Goal: Transaction & Acquisition: Download file/media

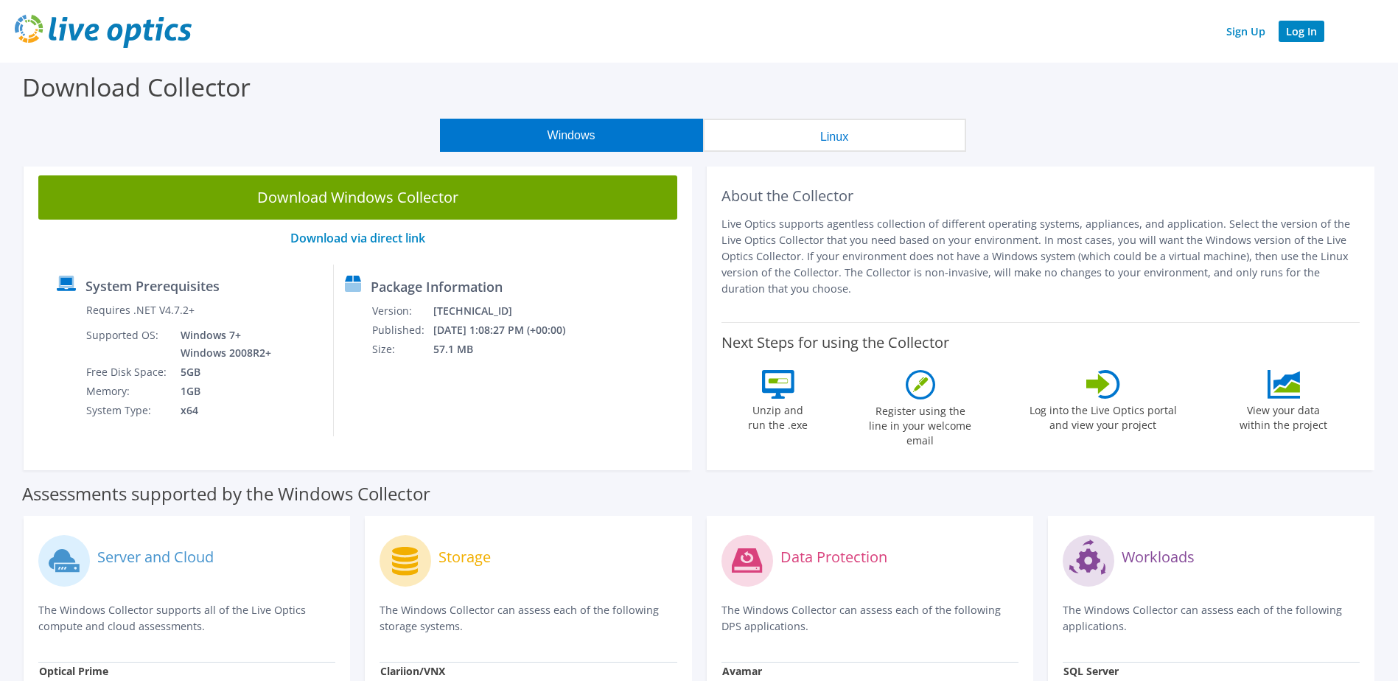
click at [1308, 33] on link "Log In" at bounding box center [1301, 31] width 46 height 21
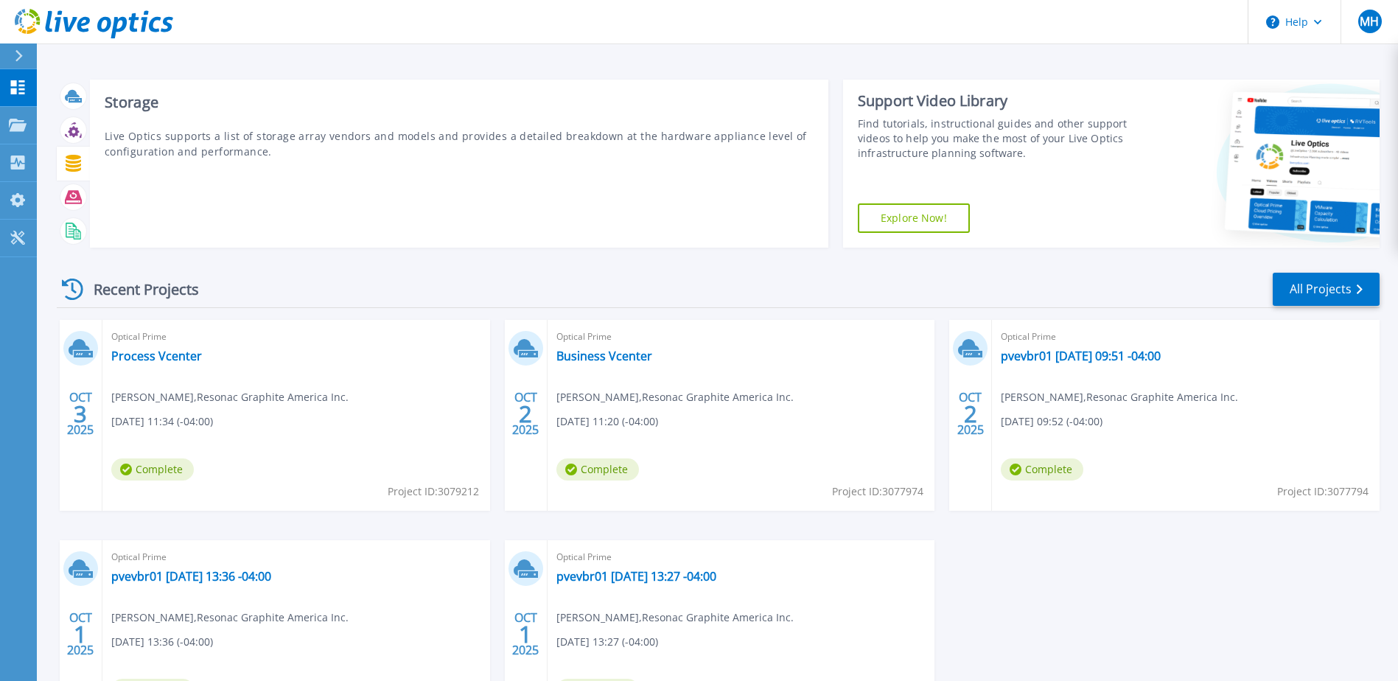
click at [77, 170] on icon at bounding box center [73, 163] width 15 height 17
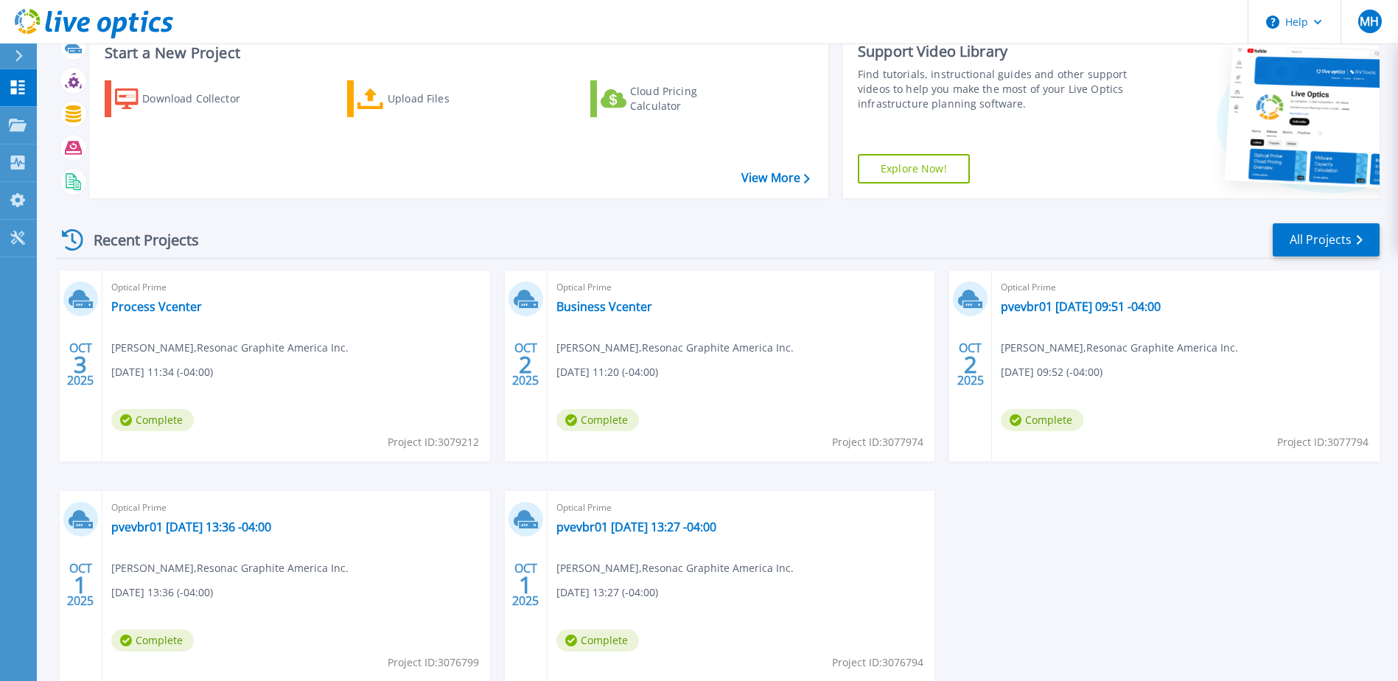
scroll to position [74, 0]
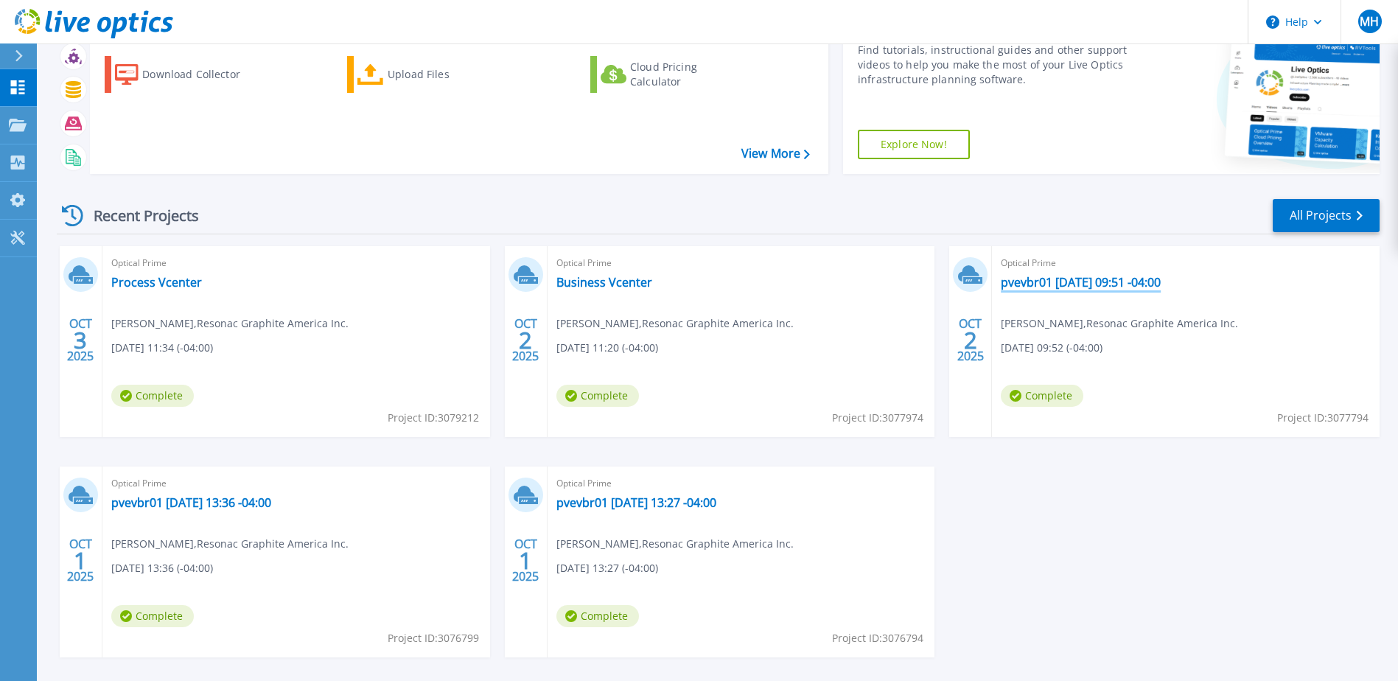
click at [1063, 287] on link "pvevbr01 2025-10-02 09:51 -04:00" at bounding box center [1081, 282] width 160 height 15
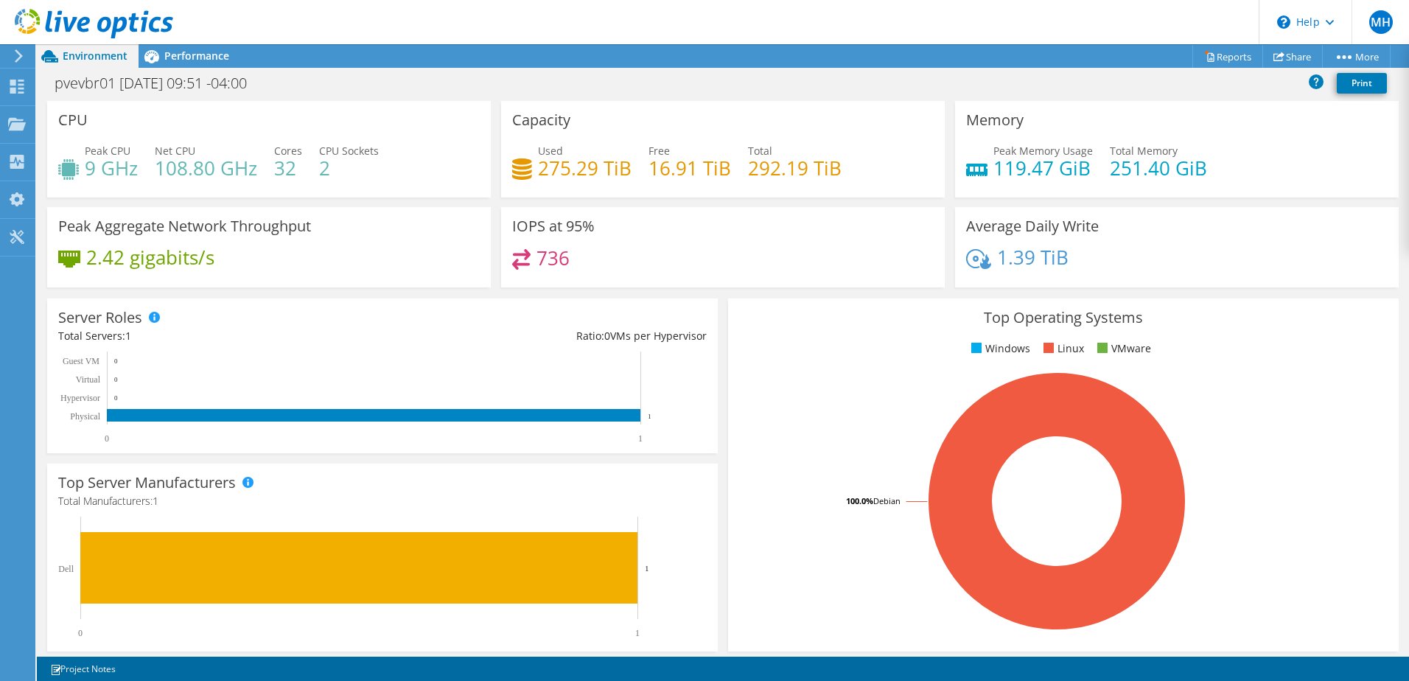
scroll to position [353, 0]
click at [198, 60] on span "Performance" at bounding box center [196, 56] width 65 height 14
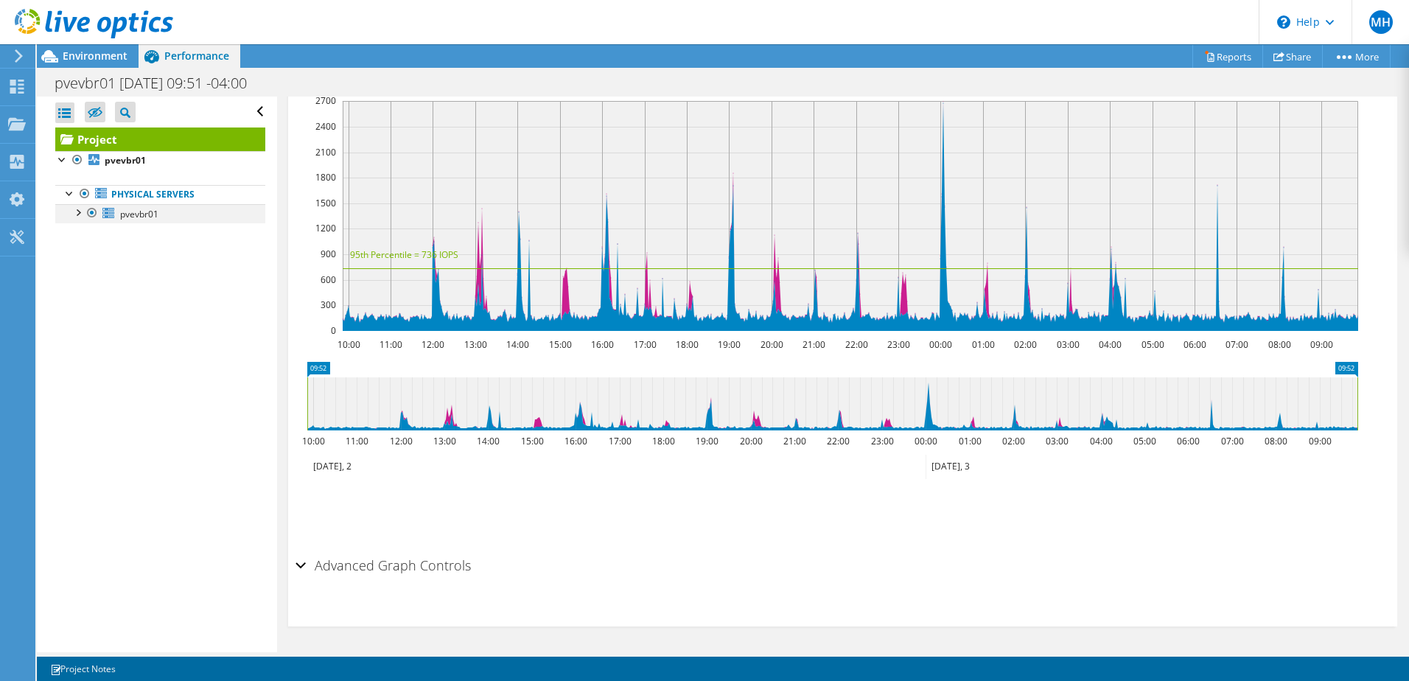
click at [79, 212] on div at bounding box center [77, 211] width 15 height 15
click at [88, 326] on div at bounding box center [84, 327] width 15 height 15
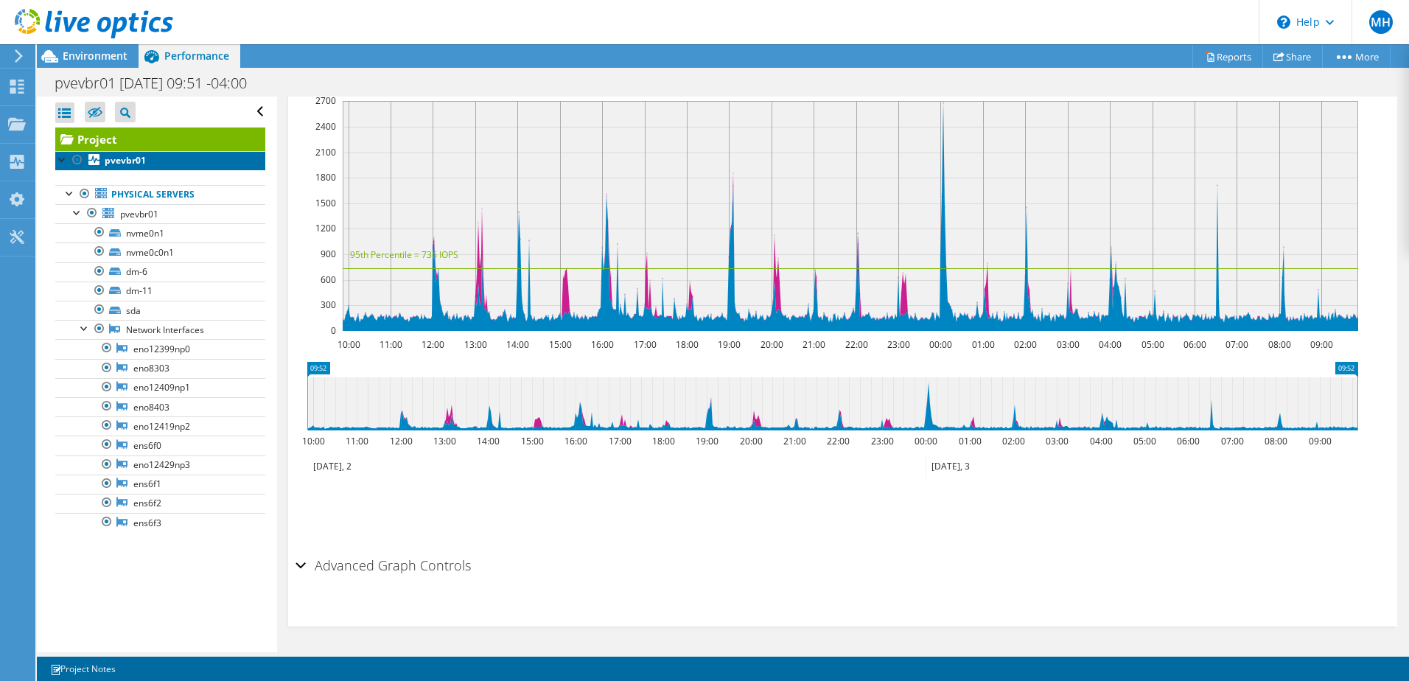
click at [106, 158] on b "pvevbr01" at bounding box center [125, 160] width 41 height 13
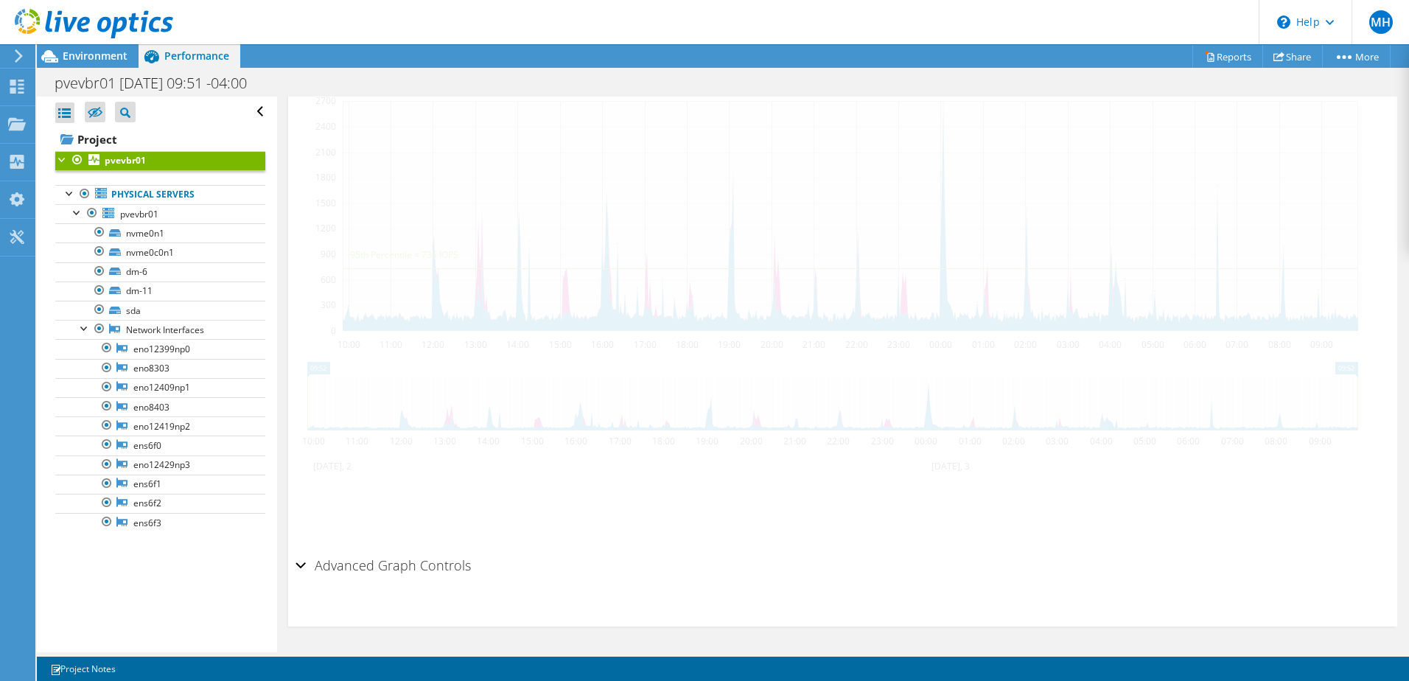
scroll to position [337, 0]
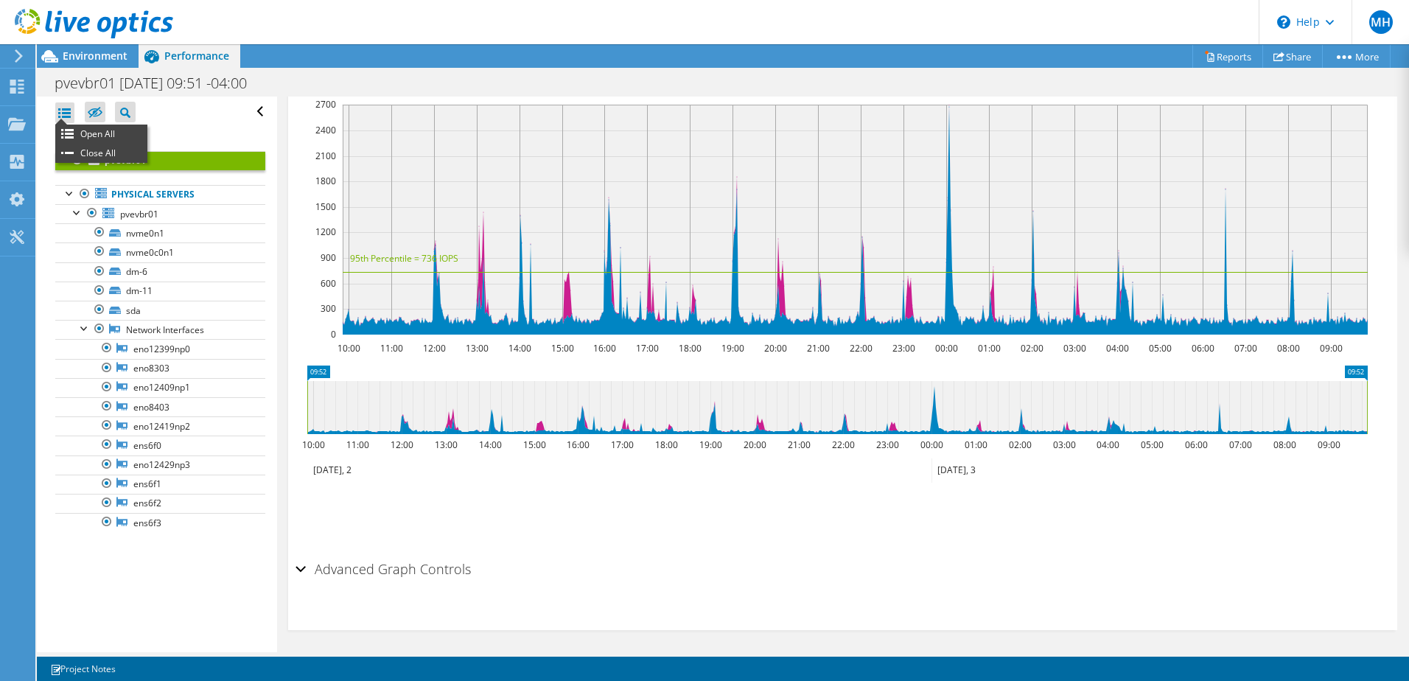
click at [63, 114] on div at bounding box center [64, 112] width 19 height 21
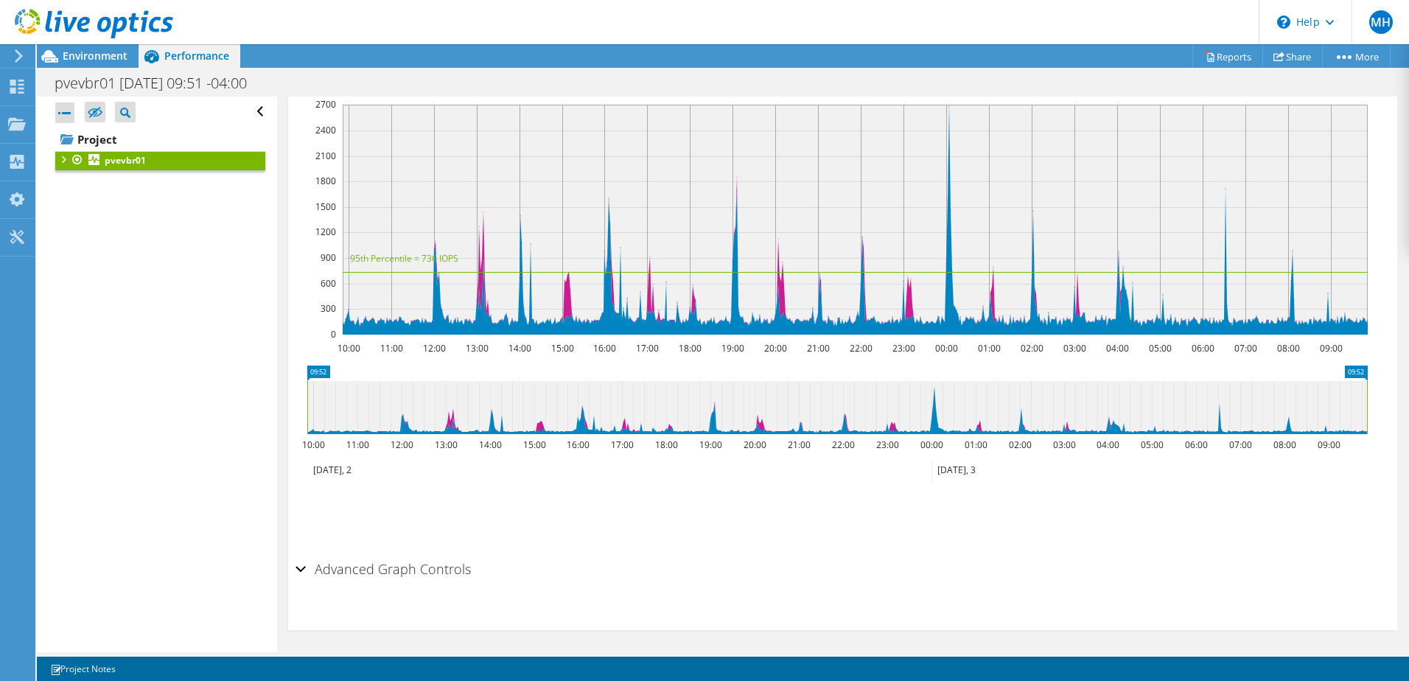
click at [63, 114] on div at bounding box center [64, 112] width 19 height 21
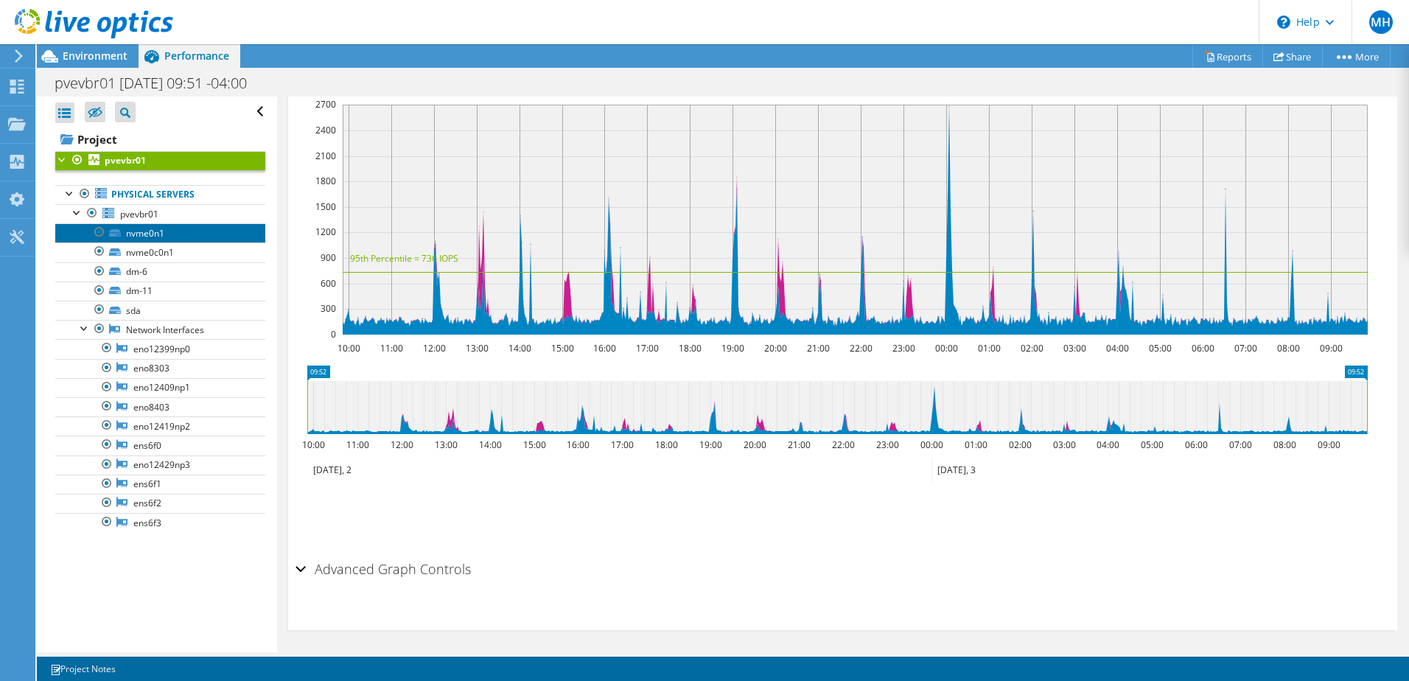
click at [150, 234] on link "nvme0n1" at bounding box center [160, 232] width 210 height 19
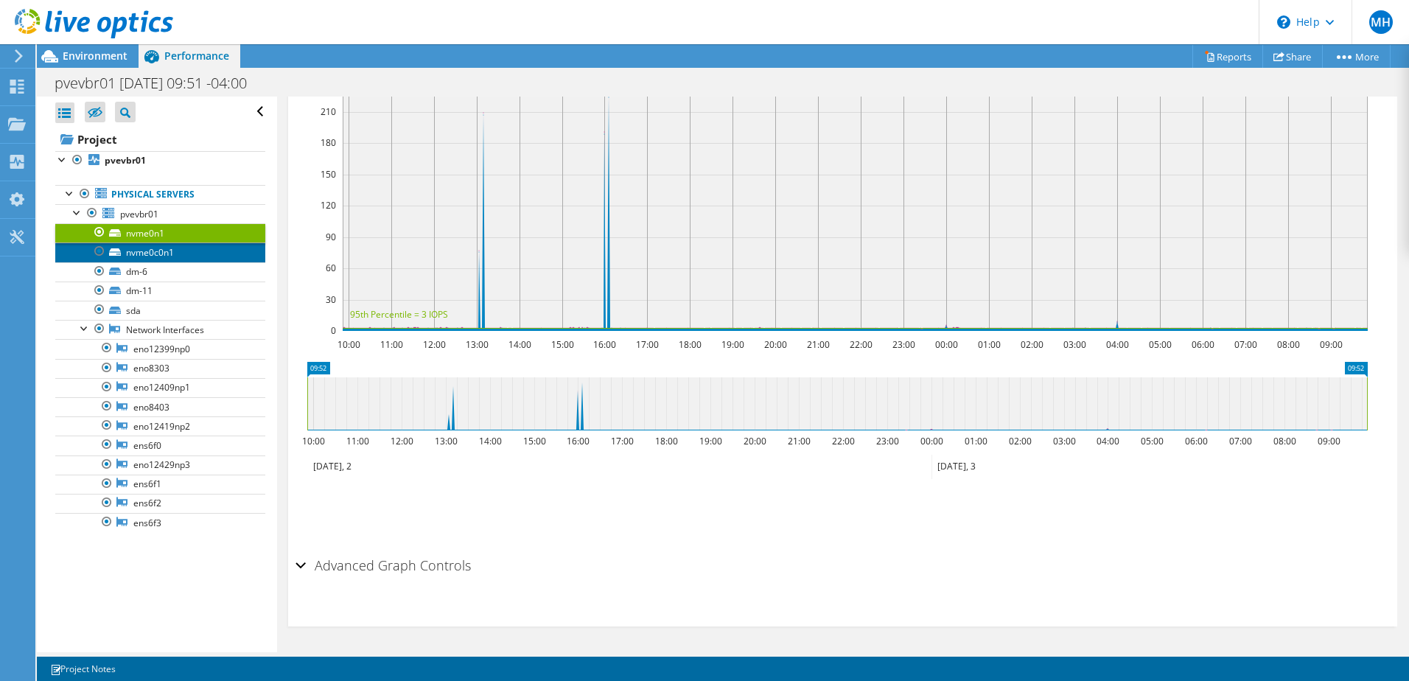
click at [149, 250] on link "nvme0c0n1" at bounding box center [160, 251] width 210 height 19
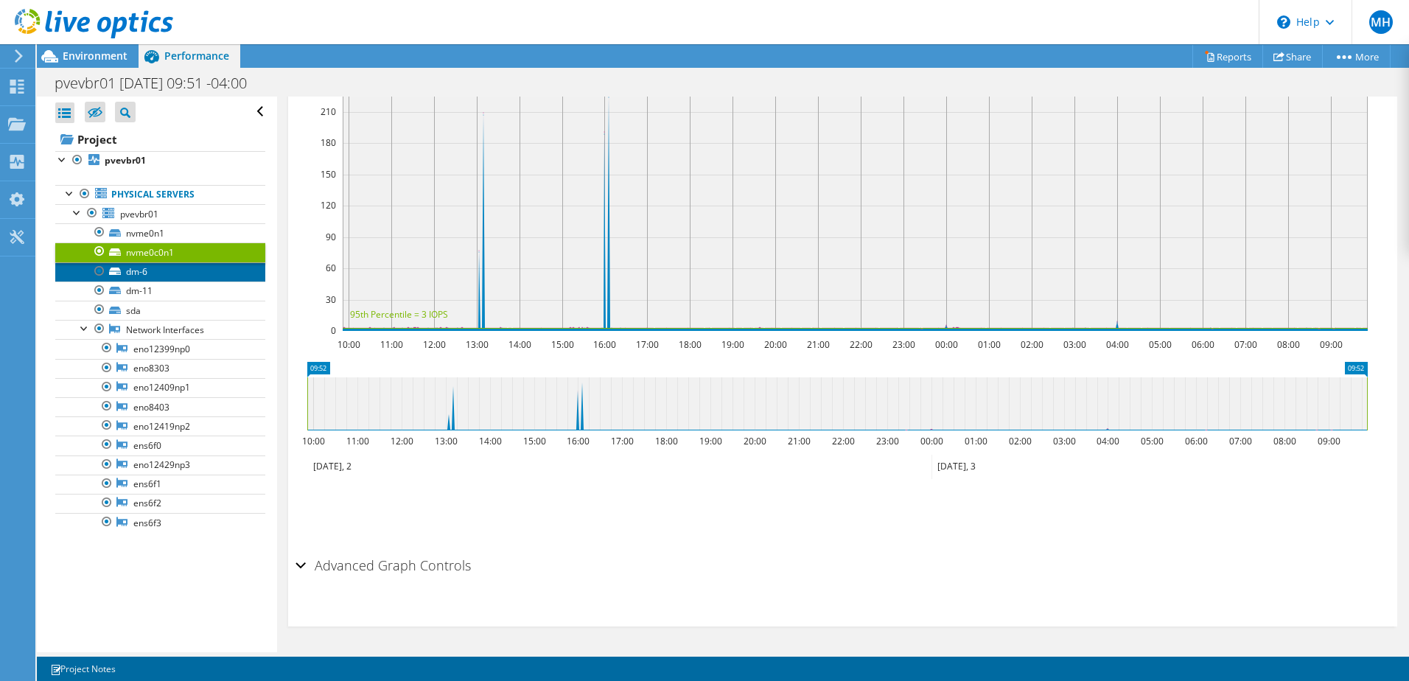
click at [144, 274] on link "dm-6" at bounding box center [160, 271] width 210 height 19
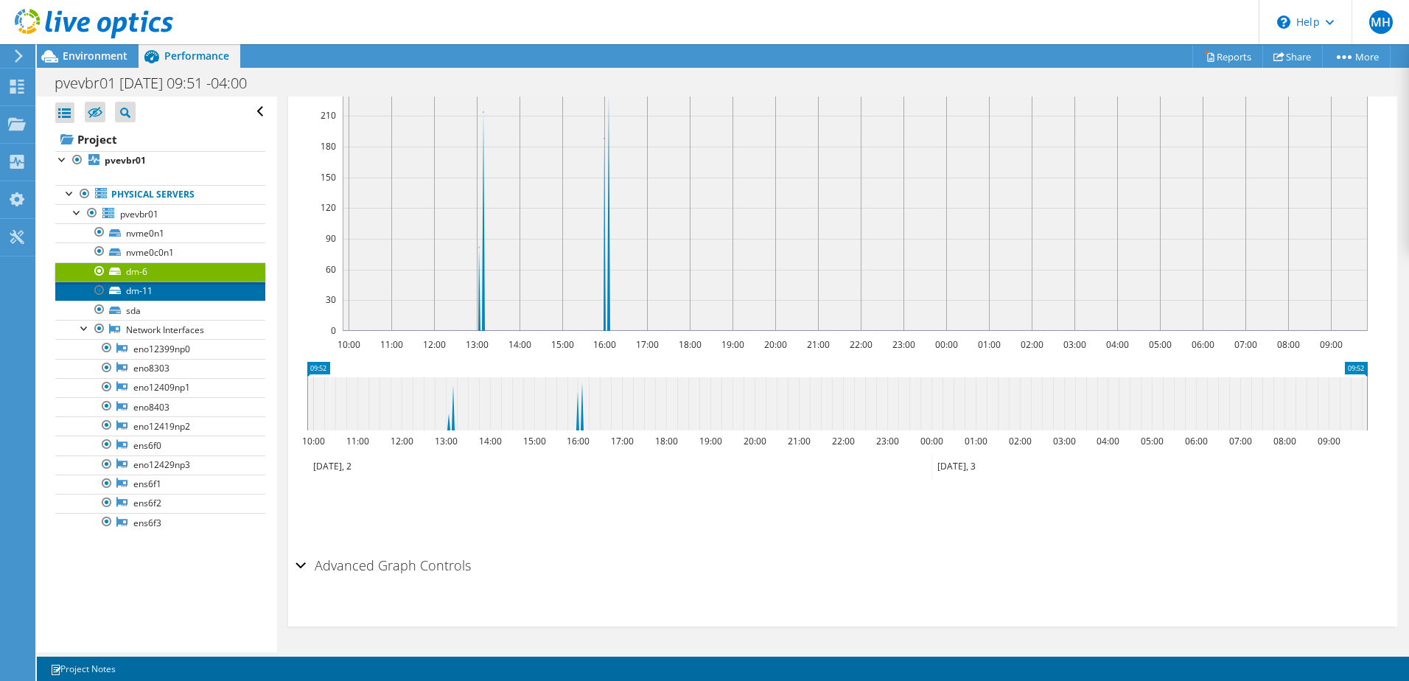
click at [144, 294] on link "dm-11" at bounding box center [160, 290] width 210 height 19
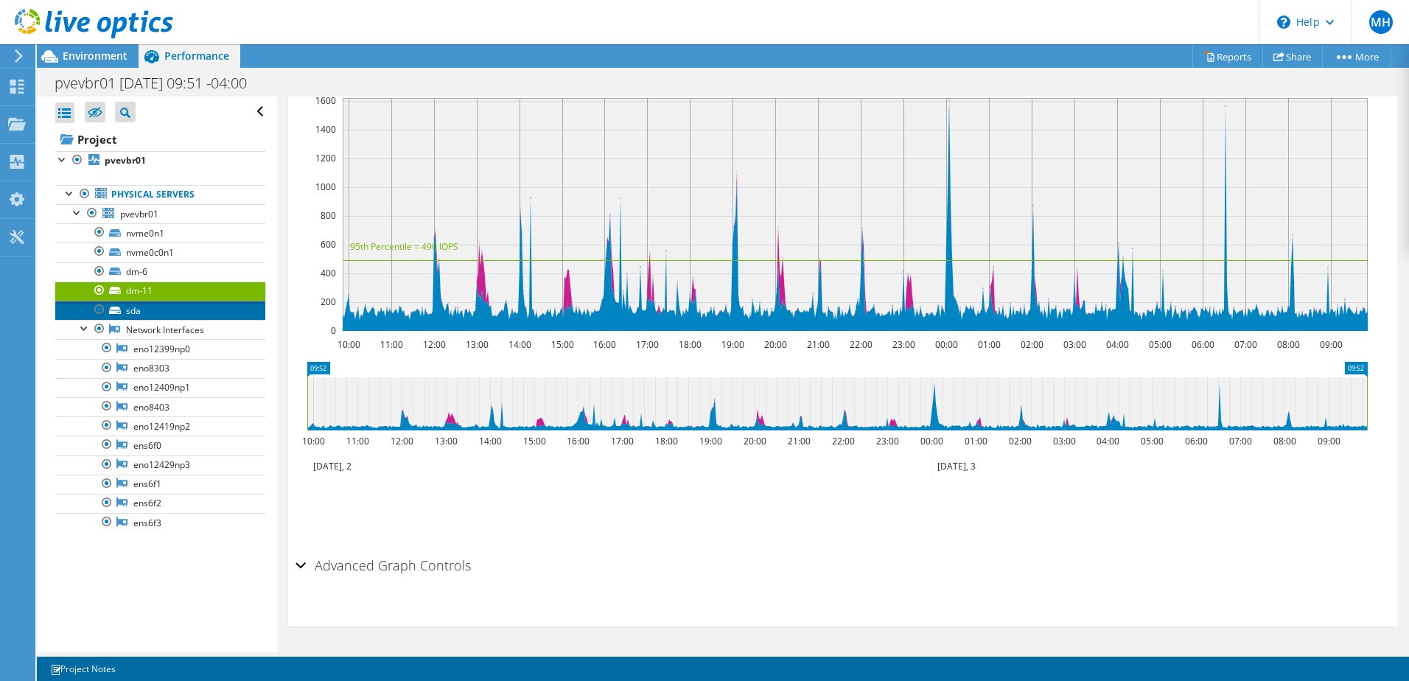
click at [146, 309] on link "sda" at bounding box center [160, 310] width 210 height 19
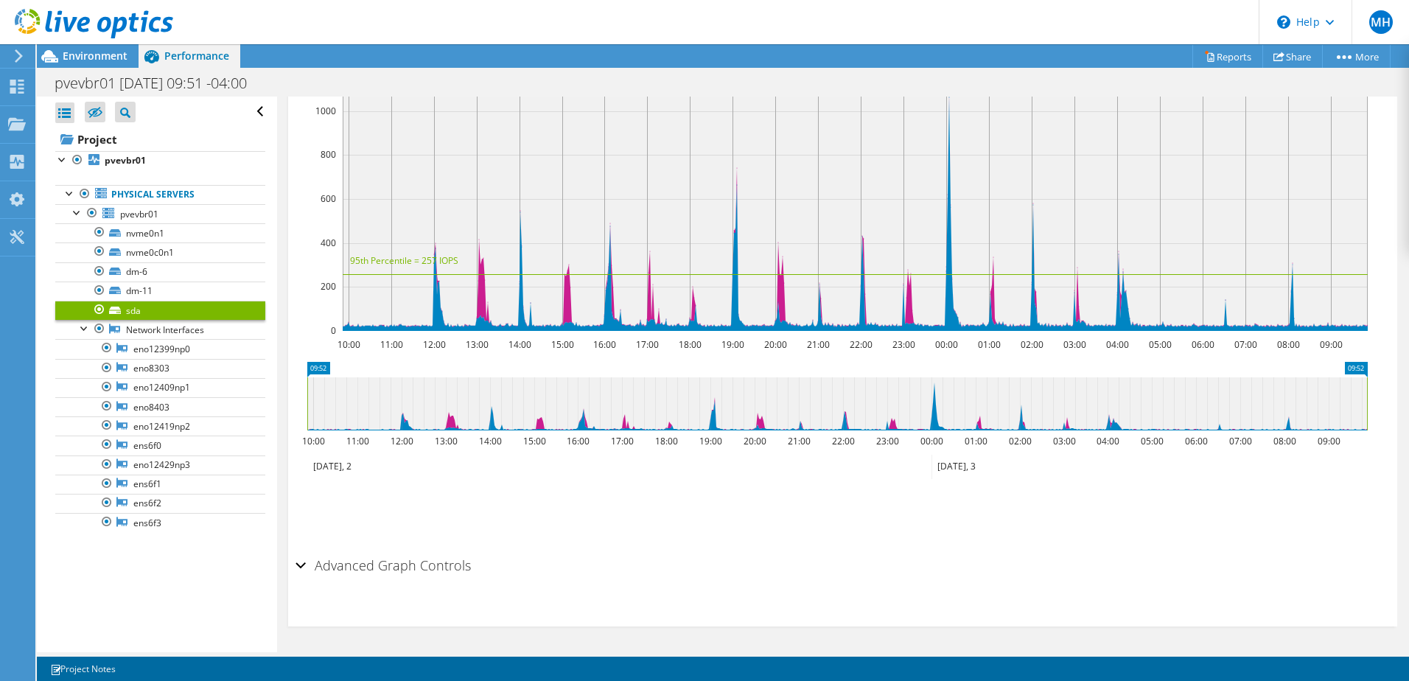
click at [305, 570] on div "Advanced Graph Controls" at bounding box center [842, 566] width 1094 height 32
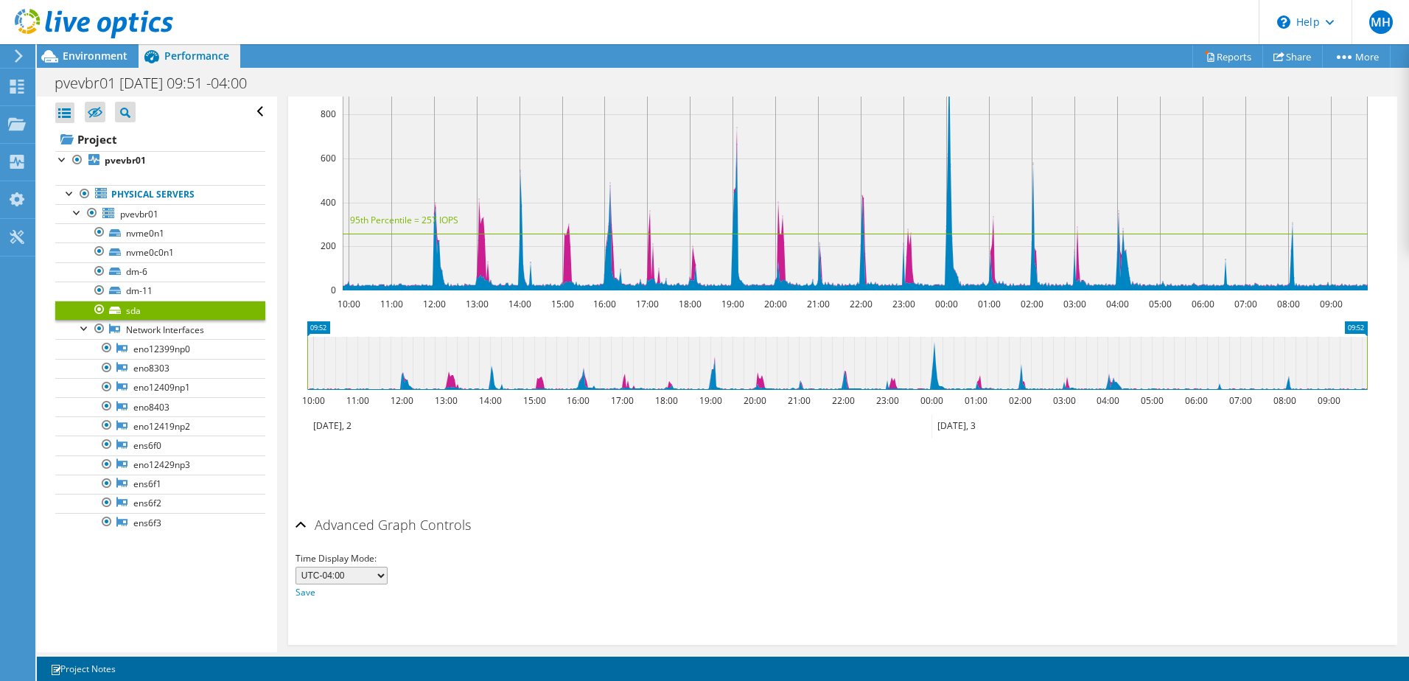
scroll to position [396, 0]
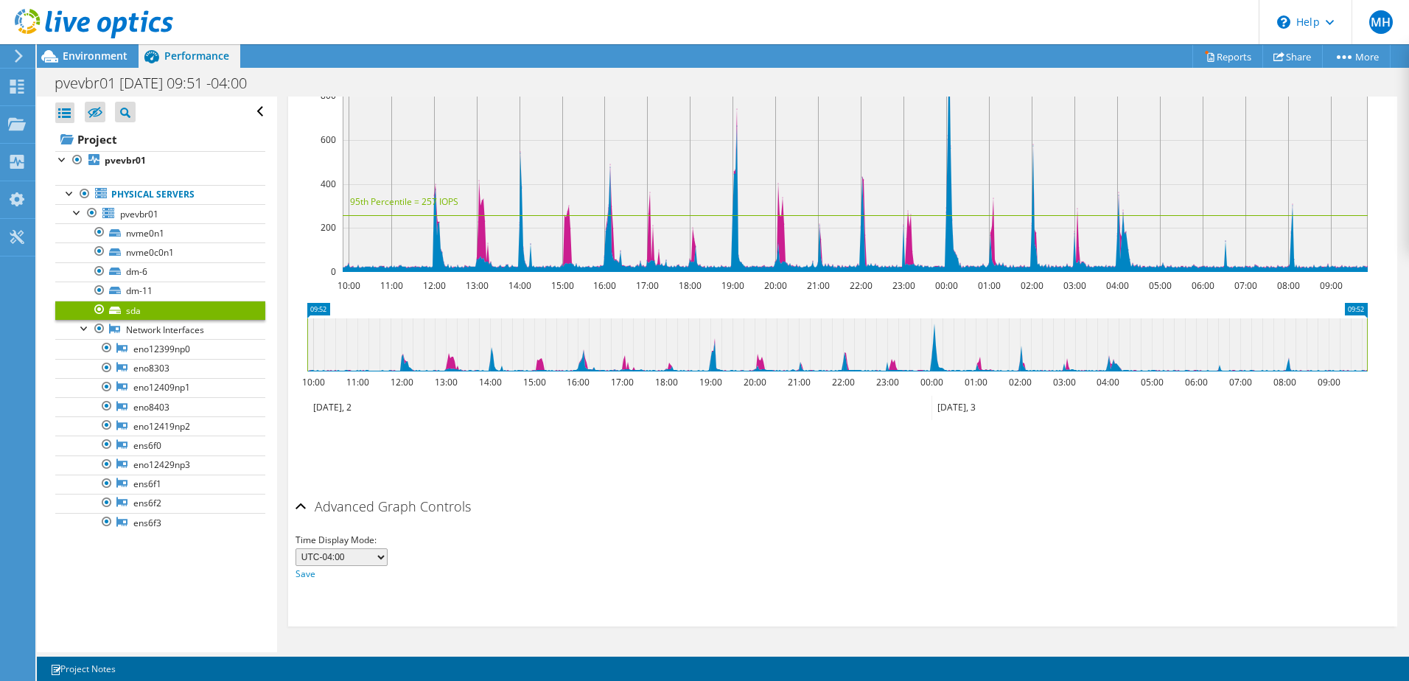
click at [382, 561] on select "UTC-12:00 UTC-11:00 UTC-10:00 UTC-09:30 UTC-09:00 UTC-08:00 UTC-07:00 UTC-06:00…" at bounding box center [341, 557] width 92 height 18
click at [17, 206] on use at bounding box center [17, 199] width 15 height 14
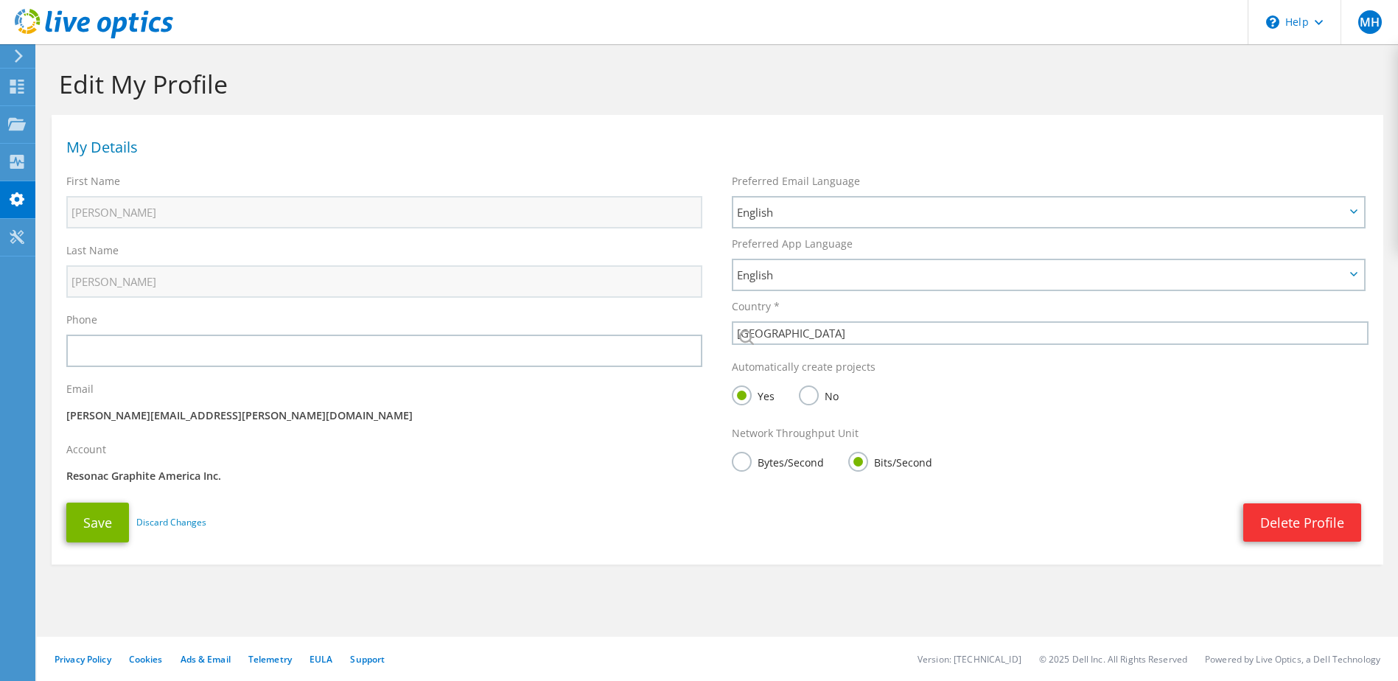
select select "224"
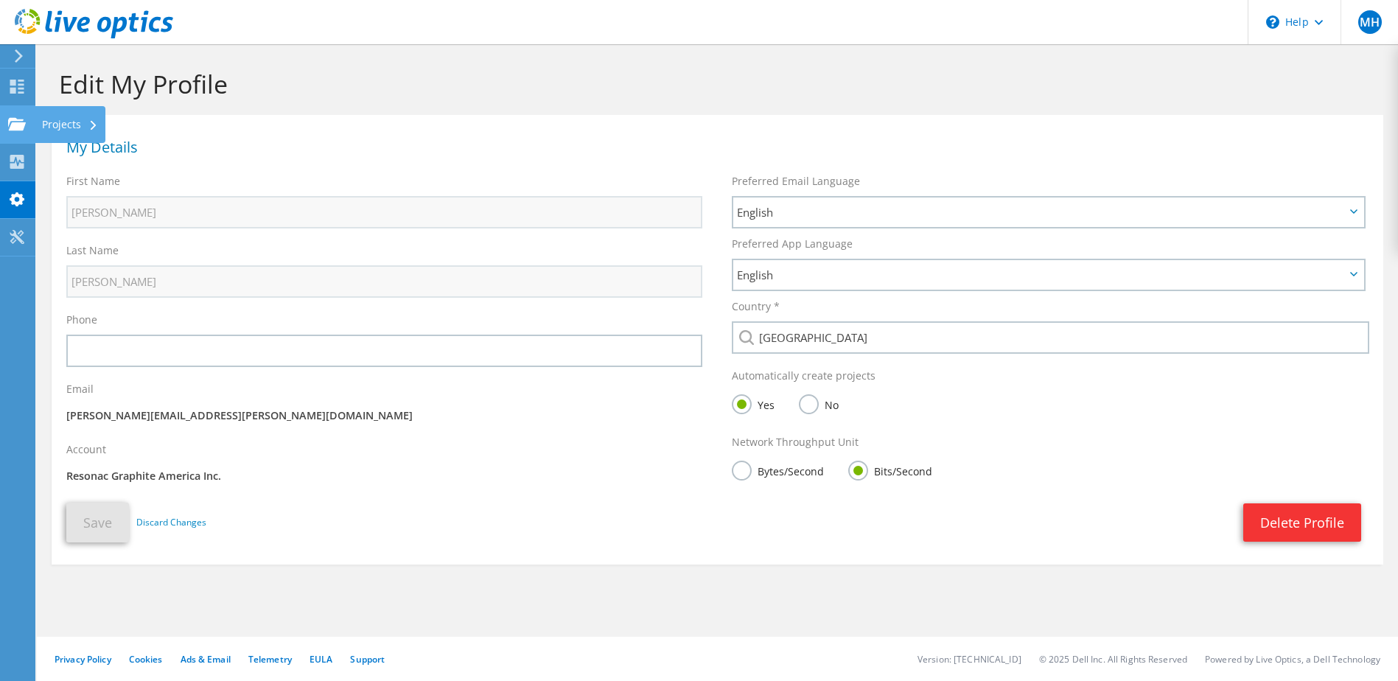
click at [18, 124] on use at bounding box center [17, 123] width 18 height 13
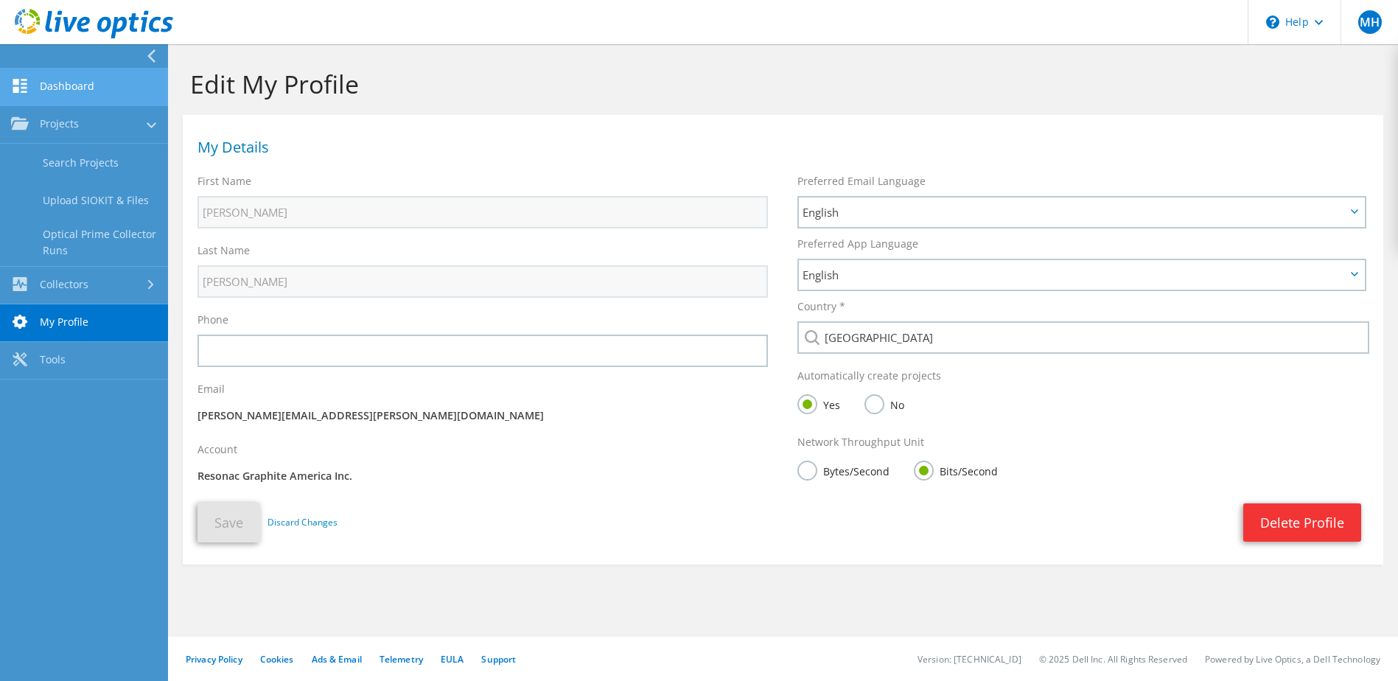
click at [74, 83] on link "Dashboard" at bounding box center [84, 88] width 168 height 38
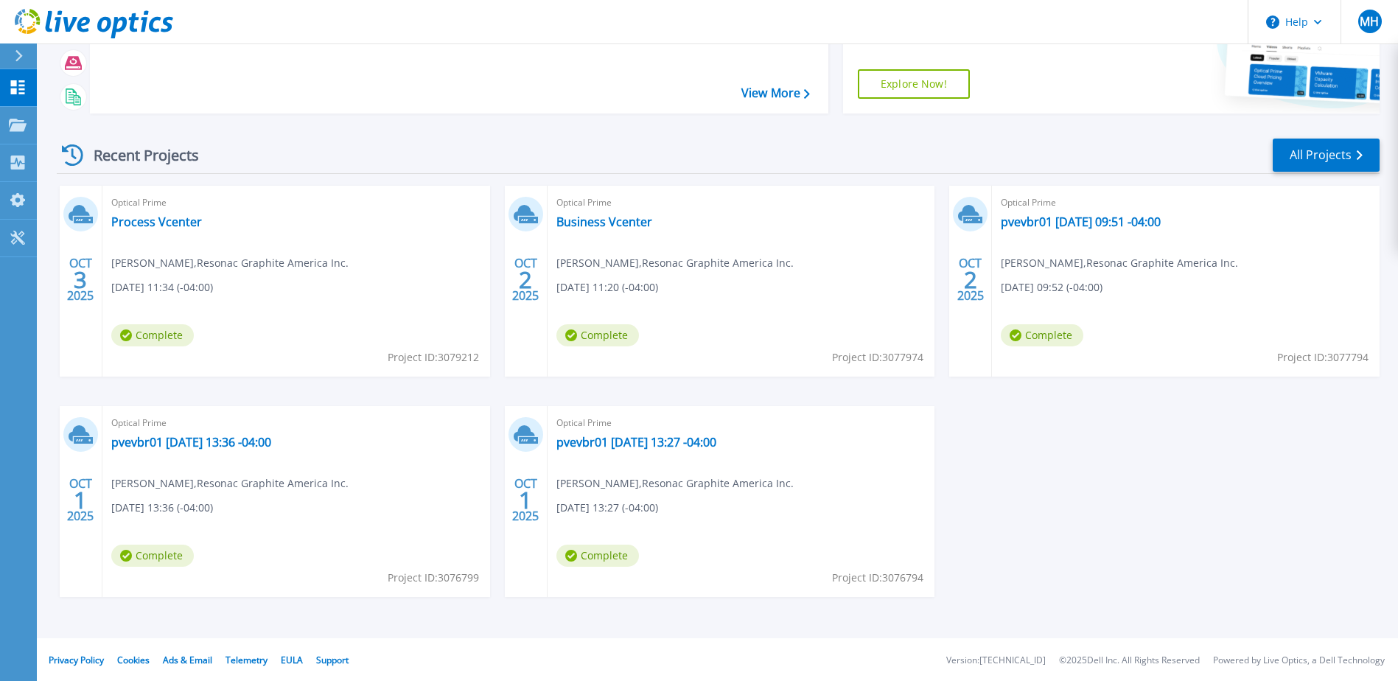
scroll to position [136, 0]
click at [448, 489] on div "Optical Prime pvevbr01 [DATE] 13:36 -04:00 [PERSON_NAME] , Resonac Graphite Ame…" at bounding box center [296, 500] width 388 height 191
click at [1067, 216] on link "pvevbr01 [DATE] 09:51 -04:00" at bounding box center [1081, 220] width 160 height 15
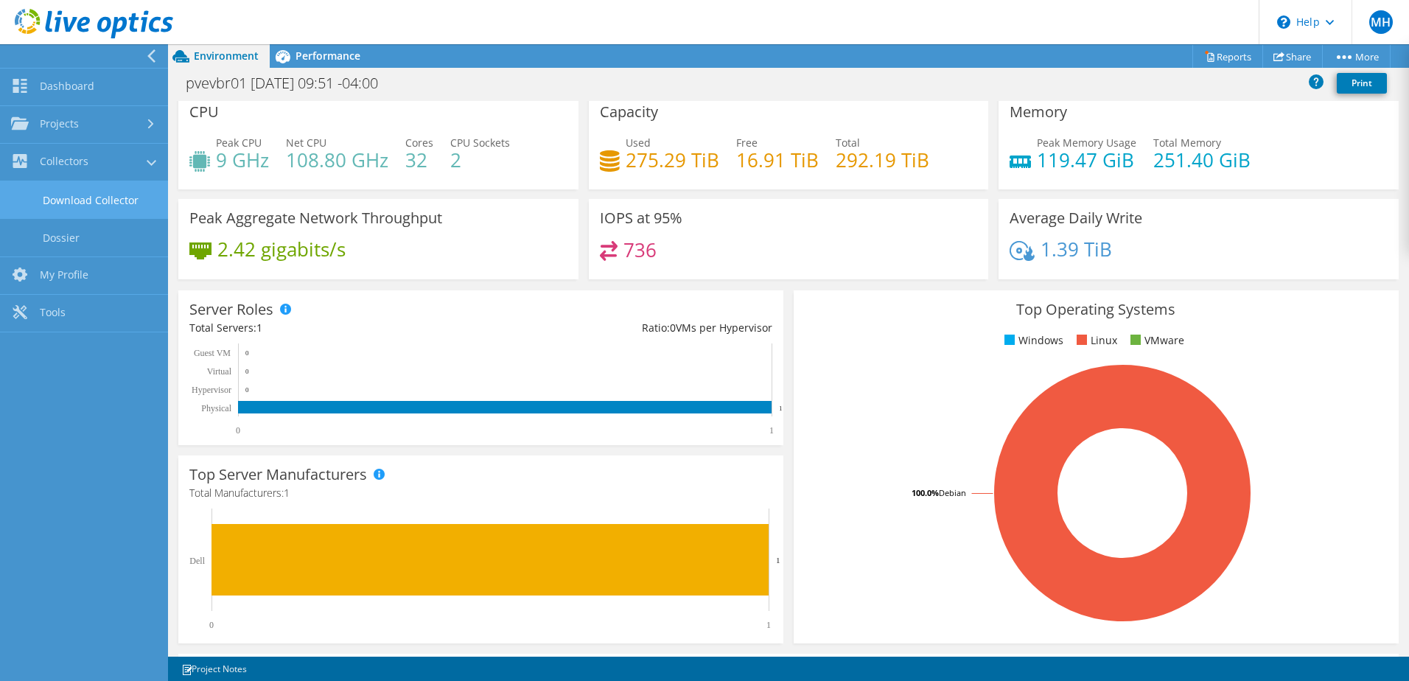
click at [74, 193] on link "Download Collector" at bounding box center [84, 200] width 168 height 38
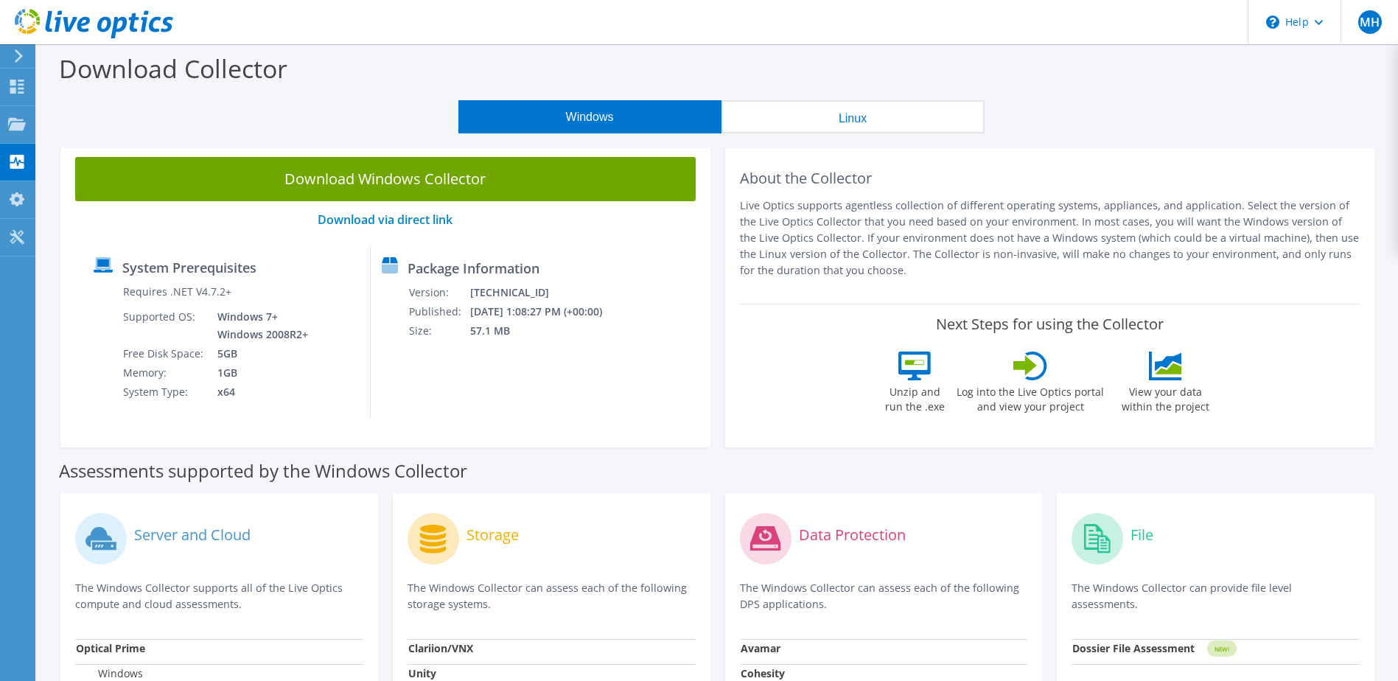
click at [894, 125] on button "Linux" at bounding box center [852, 116] width 263 height 33
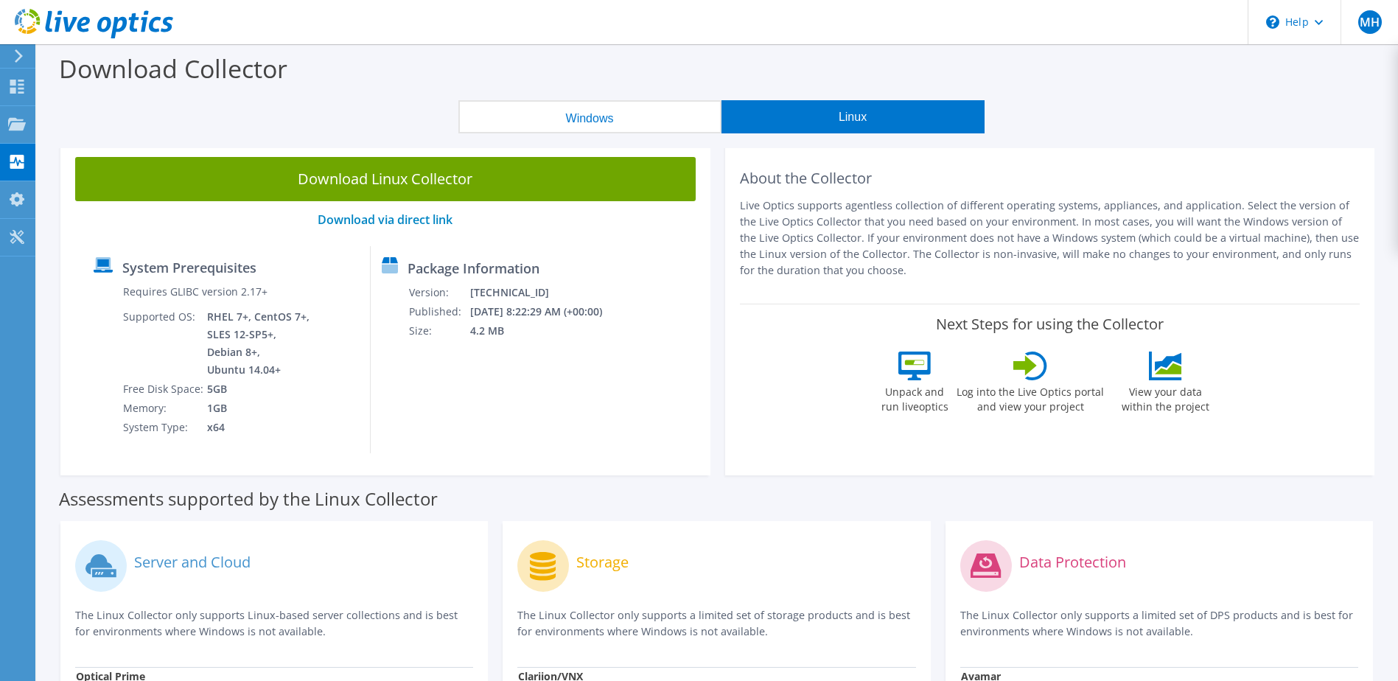
click at [570, 107] on button "Windows" at bounding box center [589, 116] width 263 height 33
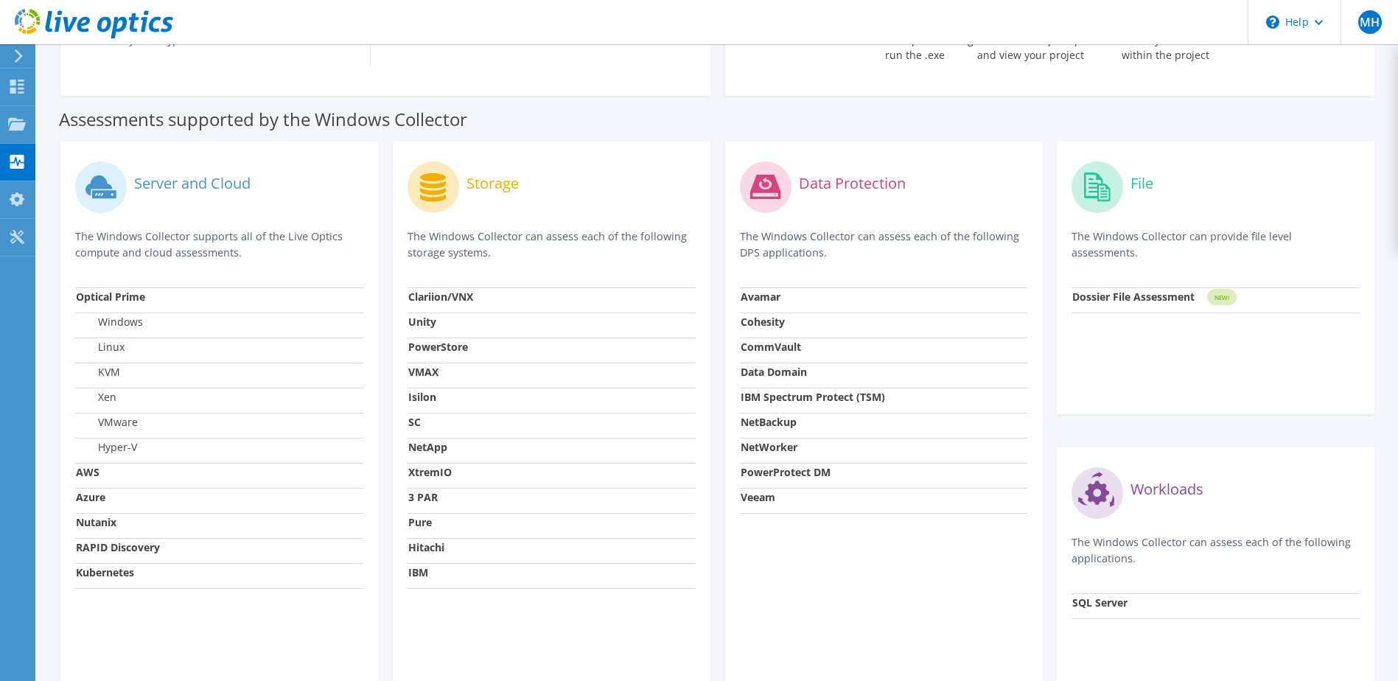
scroll to position [466, 0]
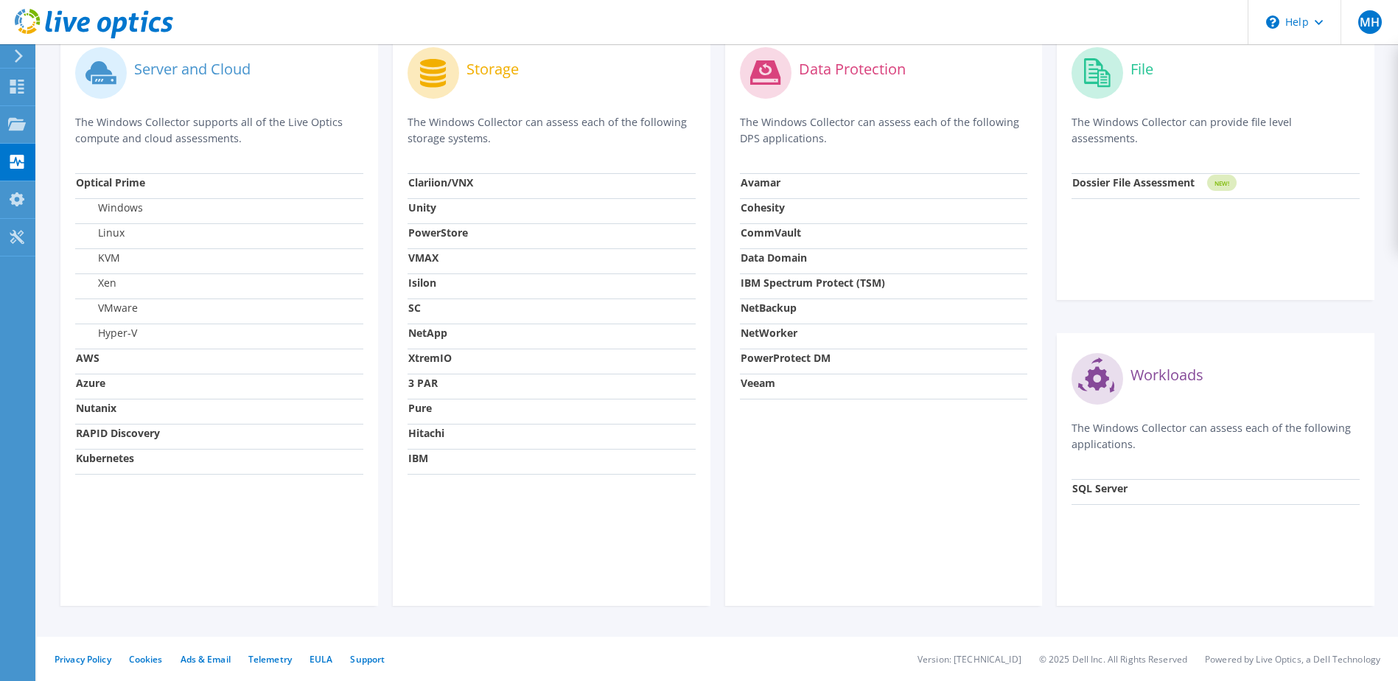
click at [432, 231] on strong "PowerStore" at bounding box center [438, 232] width 60 height 14
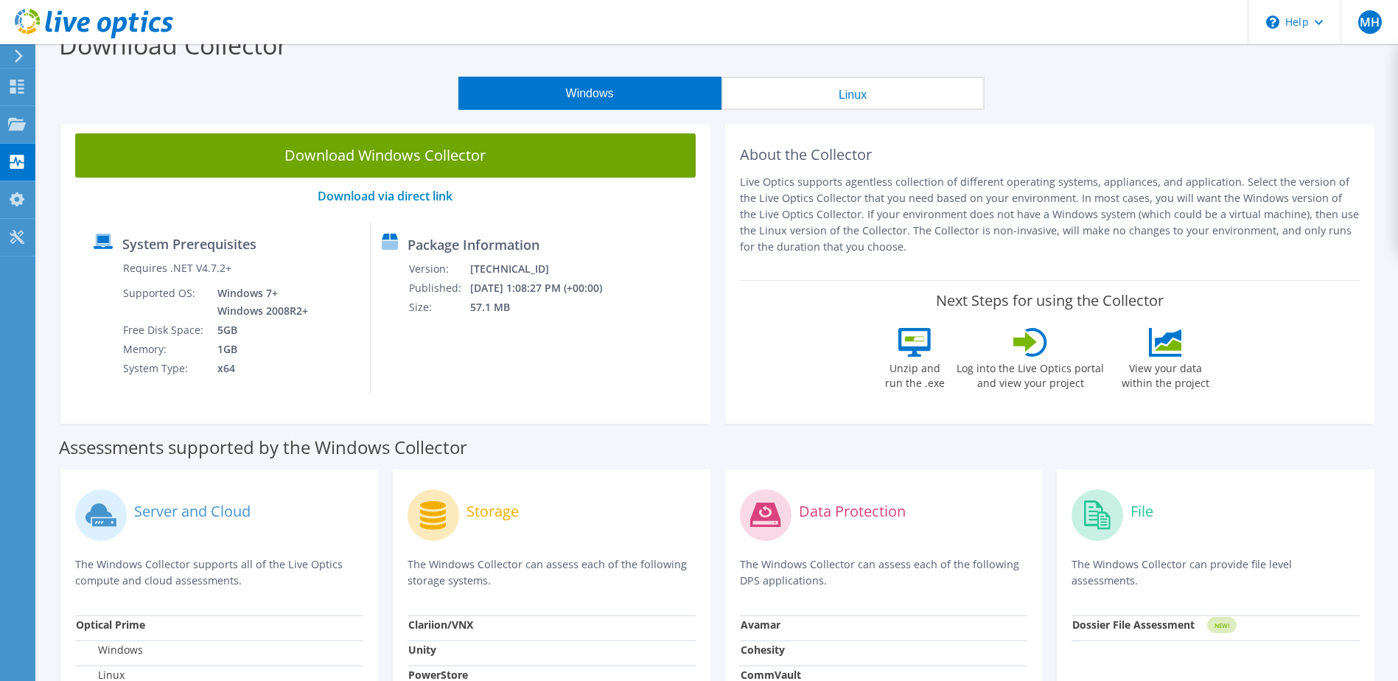
scroll to position [0, 0]
